Goal: Subscribe to service/newsletter

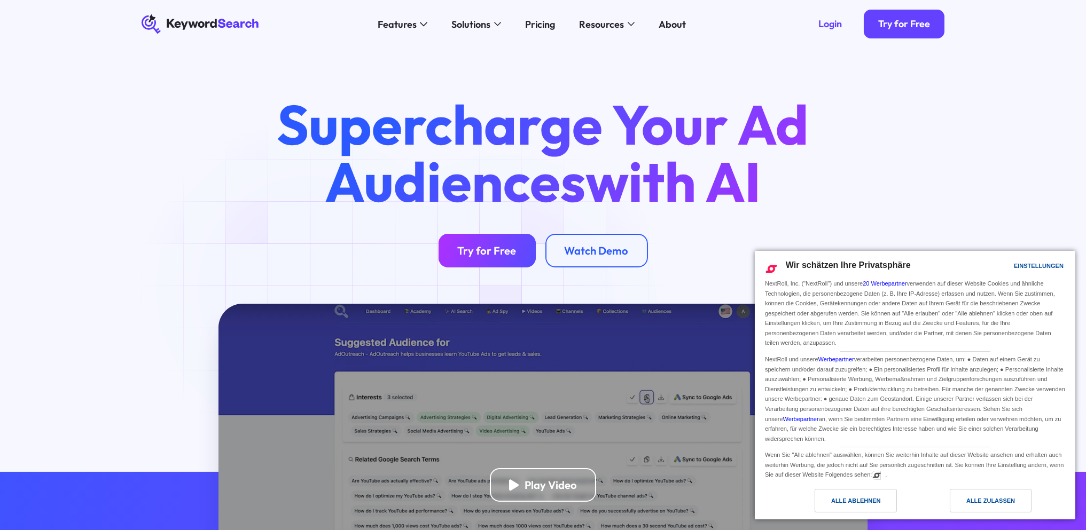
click at [507, 257] on div "Try for Free" at bounding box center [487, 250] width 59 height 13
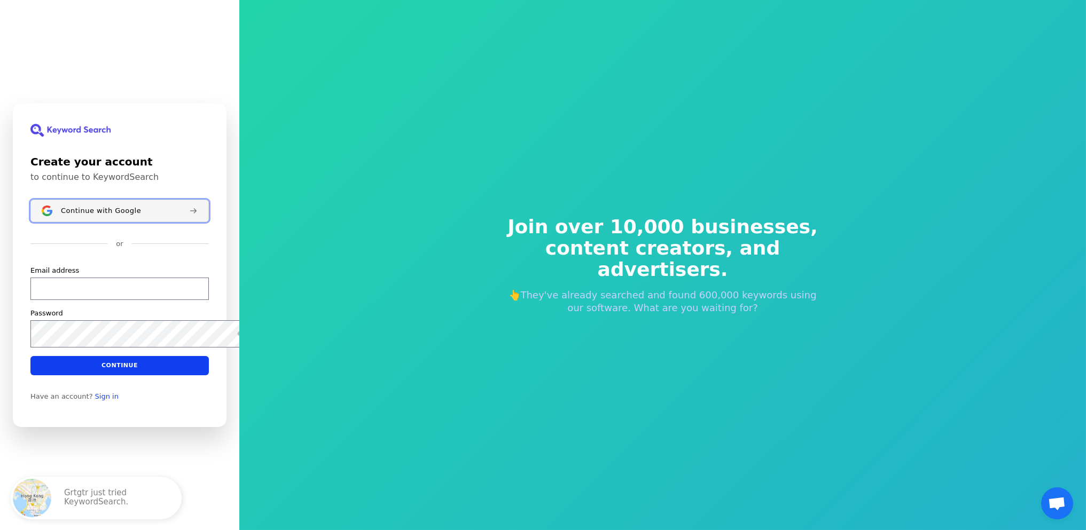
click at [135, 207] on span "Continue with Google" at bounding box center [101, 211] width 80 height 9
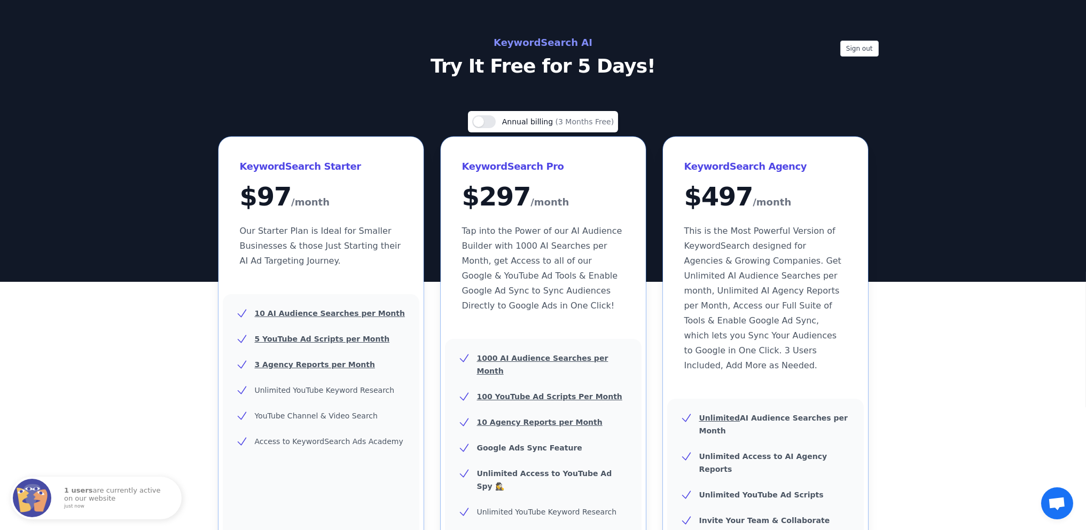
scroll to position [107, 0]
